Goal: Find specific page/section: Find specific page/section

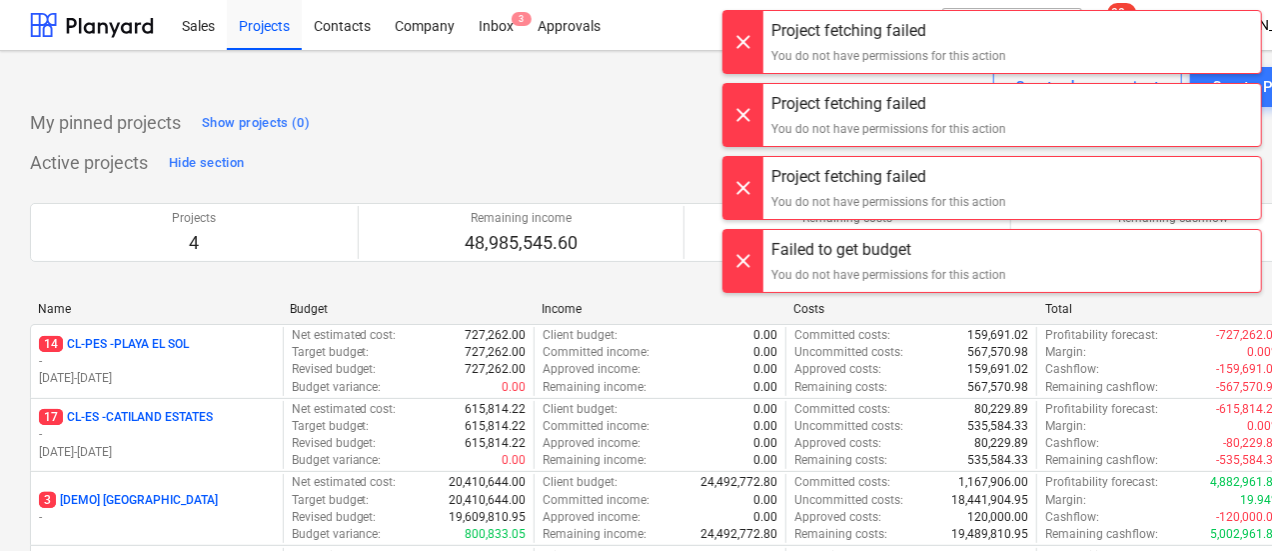
click at [610, 117] on div "My pinned projects Show projects (0)" at bounding box center [683, 123] width 1307 height 32
click at [738, 37] on div at bounding box center [744, 42] width 40 height 62
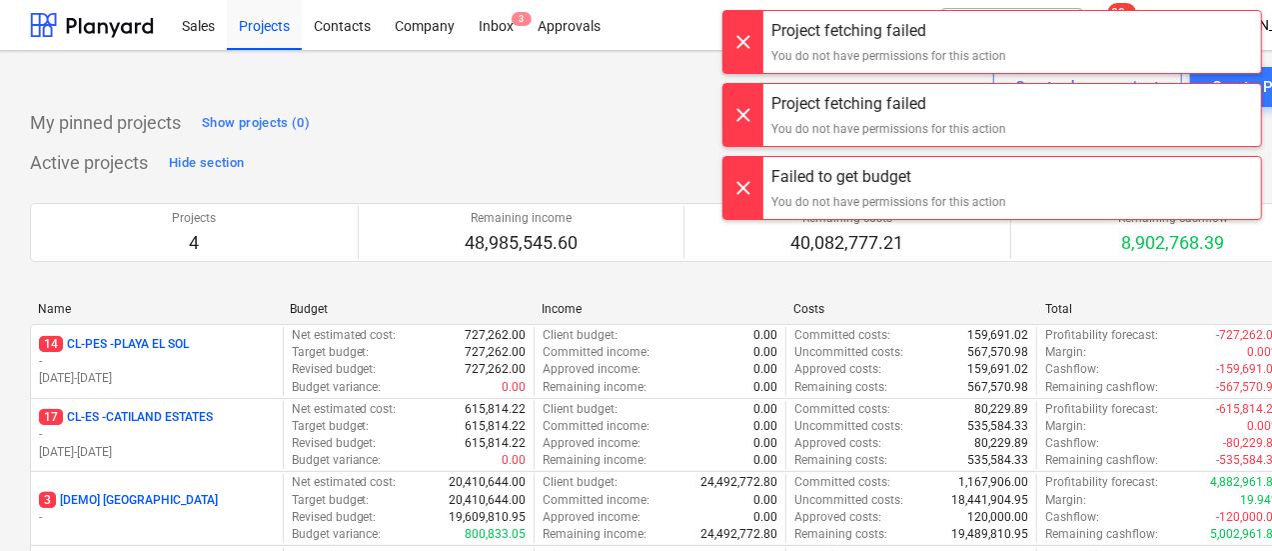
click at [742, 34] on div at bounding box center [744, 32] width 40 height 62
click at [744, 33] on div at bounding box center [744, 42] width 40 height 62
click at [744, 33] on div "Project fetching failed You do not have permissions for this action Project fet…" at bounding box center [993, 20] width 560 height 40
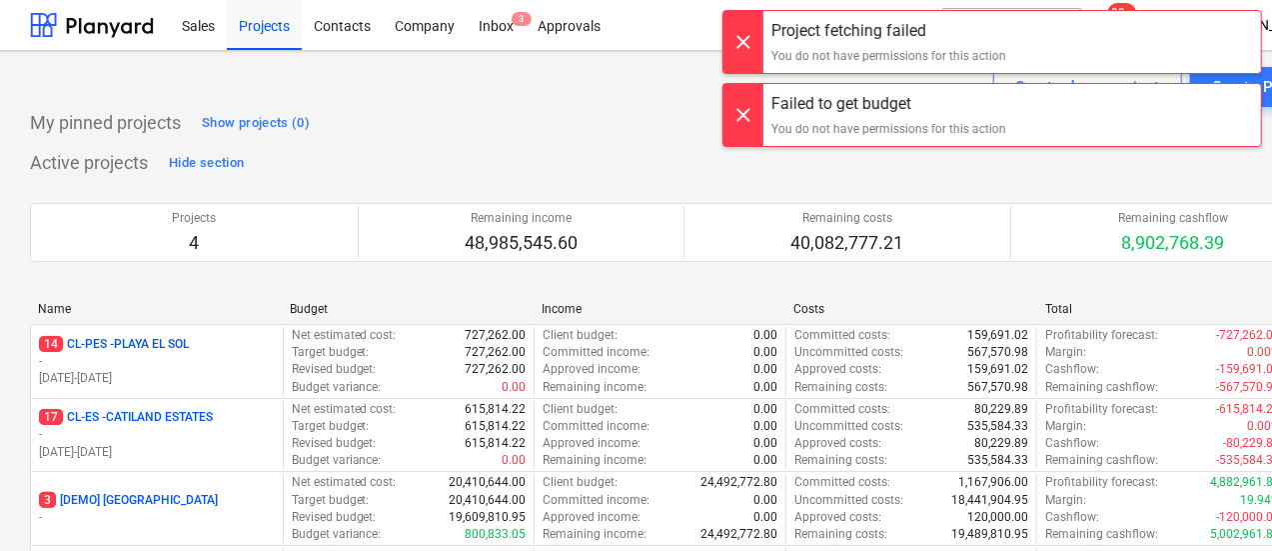
click at [744, 33] on div at bounding box center [744, 42] width 40 height 62
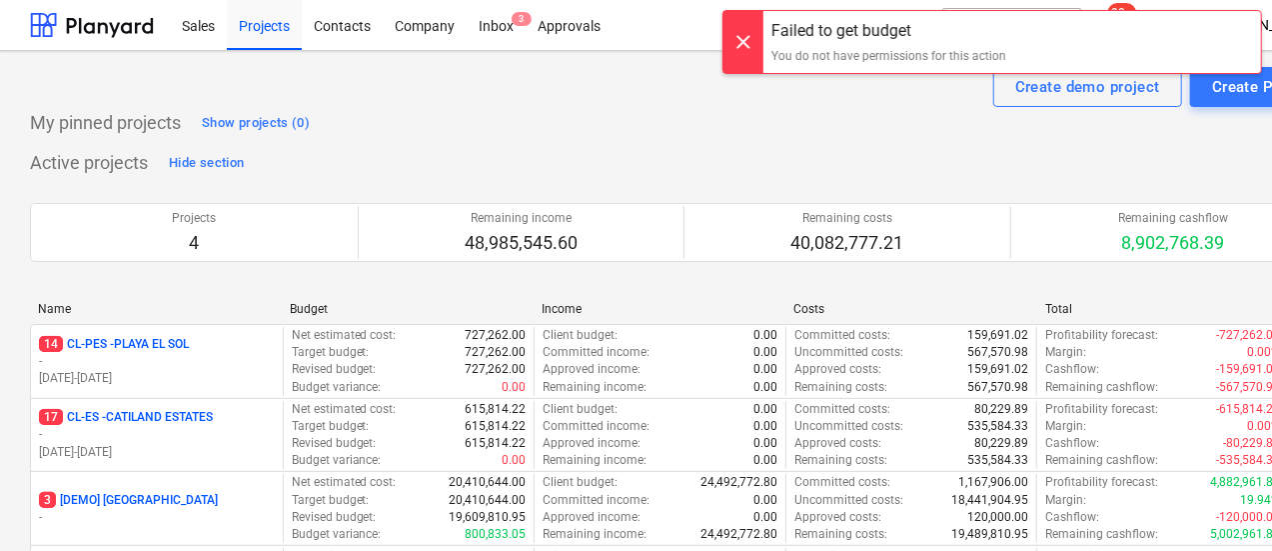
click at [744, 33] on div at bounding box center [744, 42] width 40 height 62
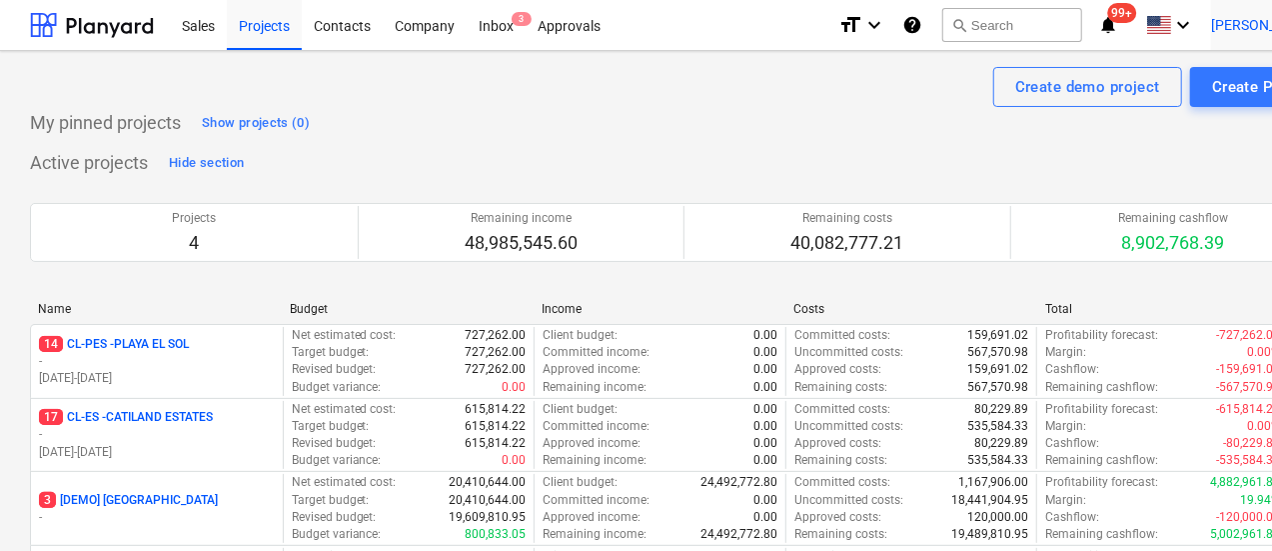
click at [1262, 19] on span "[PERSON_NAME]" at bounding box center [1261, 25] width 100 height 16
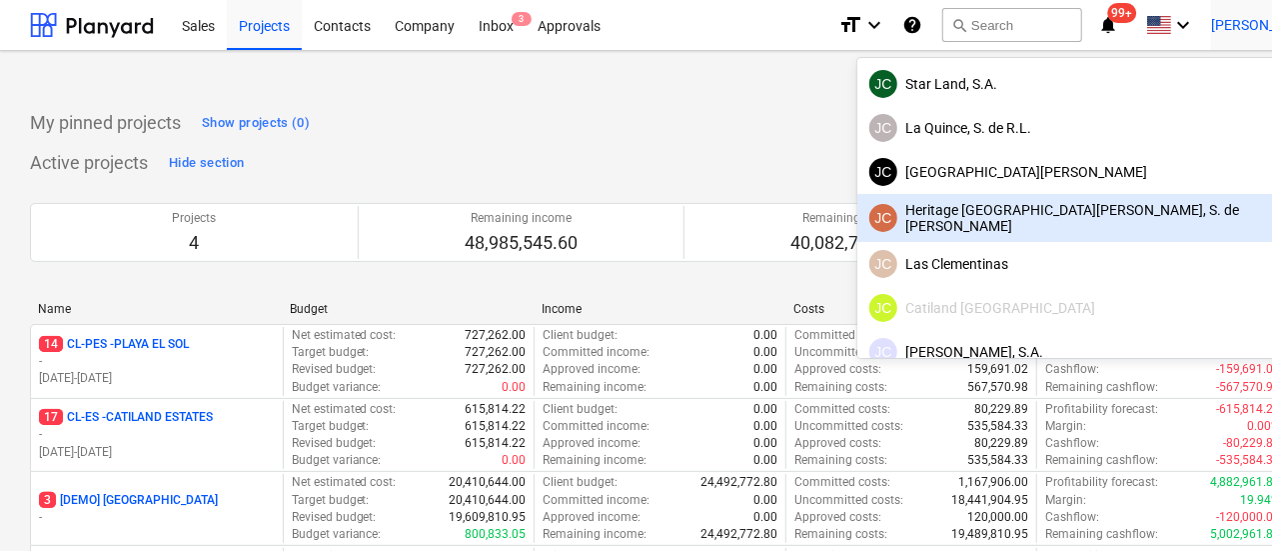
click at [1151, 221] on div "JC Heritage [GEOGRAPHIC_DATA][PERSON_NAME], S. de [PERSON_NAME]" at bounding box center [1098, 218] width 456 height 32
